Goal: Information Seeking & Learning: Learn about a topic

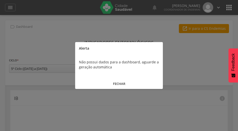
click at [118, 84] on button "FECHAR" at bounding box center [119, 83] width 88 height 11
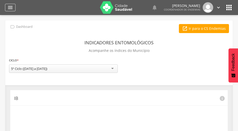
click at [12, 7] on icon "" at bounding box center [10, 8] width 6 height 6
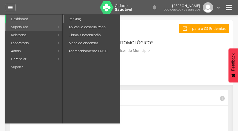
click at [70, 18] on link "Ranking" at bounding box center [92, 19] width 56 height 8
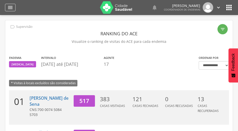
click at [12, 7] on icon "" at bounding box center [10, 8] width 6 height 6
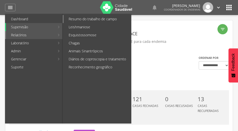
click at [82, 19] on link "Resumo do trabalho de campo" at bounding box center [97, 19] width 67 height 8
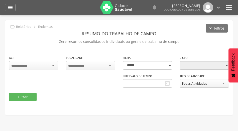
type input "**********"
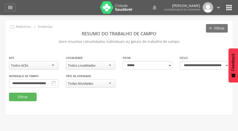
click at [97, 64] on div "Todos Localidades" at bounding box center [90, 65] width 49 height 9
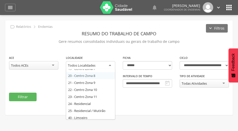
scroll to position [150, 0]
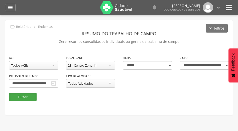
click at [24, 94] on button "Filtrar" at bounding box center [23, 97] width 28 height 9
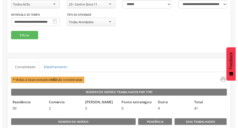
scroll to position [61, 0]
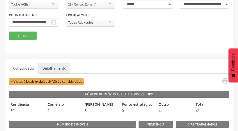
click at [54, 68] on link "Detalhamento" at bounding box center [54, 68] width 32 height 11
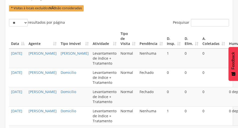
scroll to position [161, 0]
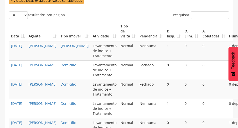
drag, startPoint x: 199, startPoint y: 26, endPoint x: 165, endPoint y: 31, distance: 34.7
click at [165, 31] on tr "Data Agente Tipo Imóvel Atividade Tipo de Visita Pendência D. Insp. D. Elim. A.…" at bounding box center [142, 32] width 266 height 20
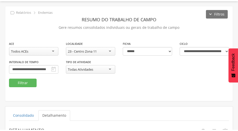
scroll to position [0, 0]
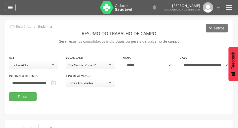
click at [10, 9] on icon "" at bounding box center [10, 8] width 6 height 6
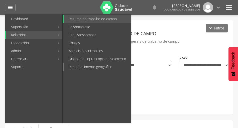
click at [85, 68] on link "Reconhecimento geográfico" at bounding box center [97, 67] width 67 height 8
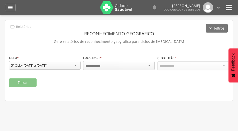
click at [148, 65] on div at bounding box center [119, 65] width 72 height 9
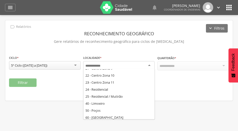
scroll to position [150, 0]
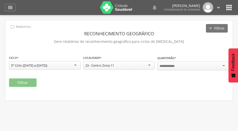
click at [191, 66] on div at bounding box center [193, 65] width 72 height 9
click at [26, 82] on button "Filtrar" at bounding box center [23, 82] width 28 height 9
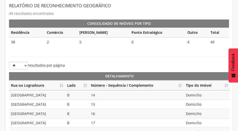
scroll to position [117, 0]
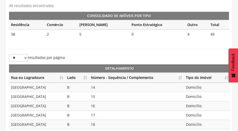
click at [85, 77] on th "Lado" at bounding box center [77, 78] width 24 height 10
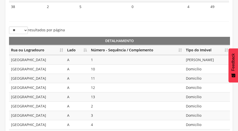
scroll to position [150, 0]
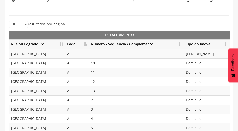
click at [86, 43] on th "Lado" at bounding box center [77, 44] width 24 height 10
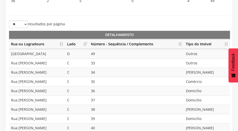
click at [84, 43] on th "Lado" at bounding box center [77, 44] width 24 height 10
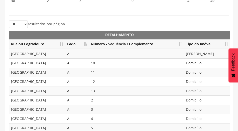
click at [84, 43] on th "Lado" at bounding box center [77, 44] width 24 height 10
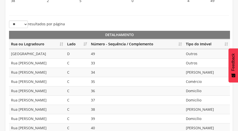
click at [84, 43] on th "Lado" at bounding box center [77, 44] width 24 height 10
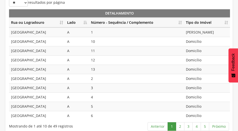
scroll to position [175, 0]
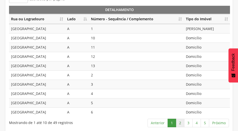
click at [180, 121] on link "2" at bounding box center [180, 123] width 9 height 9
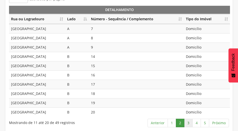
click at [186, 121] on link "3" at bounding box center [188, 123] width 9 height 9
click at [198, 121] on link "4" at bounding box center [196, 123] width 9 height 9
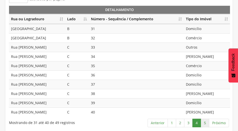
click at [206, 121] on link "5" at bounding box center [204, 123] width 9 height 9
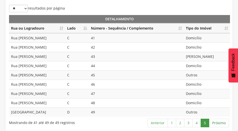
click at [216, 121] on link "Próximo" at bounding box center [219, 123] width 20 height 9
click at [216, 122] on link "Próximo" at bounding box center [219, 123] width 20 height 9
click at [205, 122] on link "5" at bounding box center [204, 123] width 9 height 9
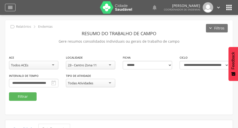
click at [9, 9] on icon "" at bounding box center [10, 8] width 6 height 6
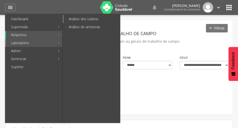
click at [82, 18] on link "Análise dos tubitos" at bounding box center [92, 19] width 56 height 8
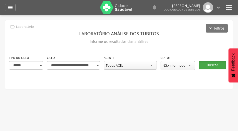
click at [204, 62] on button "Buscar" at bounding box center [212, 65] width 28 height 9
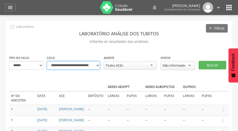
click at [97, 65] on select "**********" at bounding box center [73, 65] width 53 height 9
click at [47, 61] on select "**********" at bounding box center [73, 65] width 53 height 9
click at [188, 64] on div "Não informado" at bounding box center [177, 65] width 34 height 9
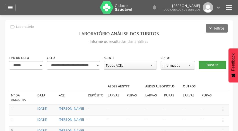
click at [217, 63] on button "Buscar" at bounding box center [212, 65] width 28 height 9
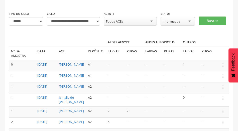
scroll to position [50, 0]
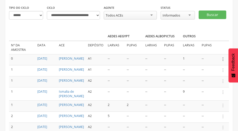
click at [222, 58] on icon "" at bounding box center [223, 59] width 6 height 6
click at [225, 31] on div "**********" at bounding box center [118, 89] width 227 height 238
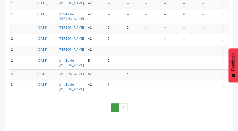
scroll to position [178, 0]
click at [124, 106] on link "2" at bounding box center [123, 107] width 9 height 9
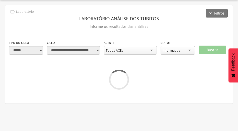
scroll to position [50, 0]
